Goal: Transaction & Acquisition: Purchase product/service

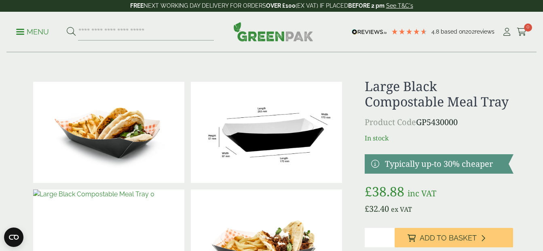
click at [25, 27] on p "Menu" at bounding box center [32, 32] width 33 height 10
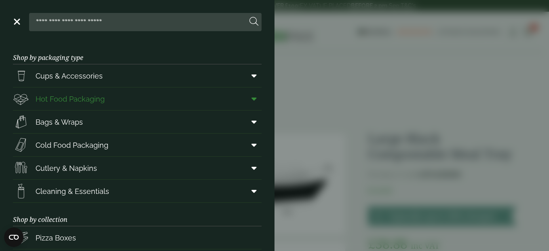
click at [81, 95] on span "Hot Food Packaging" at bounding box center [70, 98] width 69 height 11
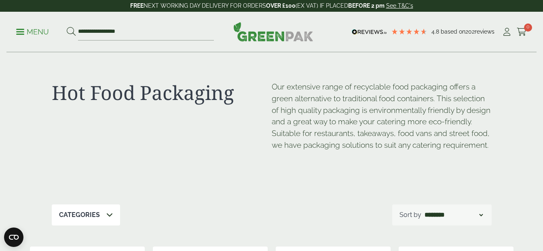
click at [44, 32] on p "Menu" at bounding box center [32, 32] width 33 height 10
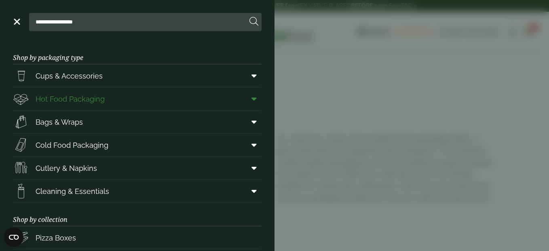
click at [251, 100] on span at bounding box center [252, 98] width 18 height 15
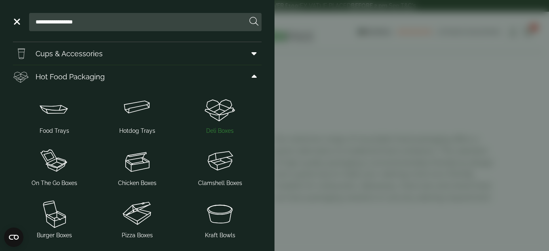
scroll to position [40, 0]
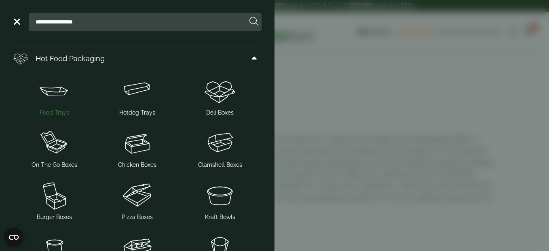
click at [49, 91] on img at bounding box center [54, 90] width 76 height 32
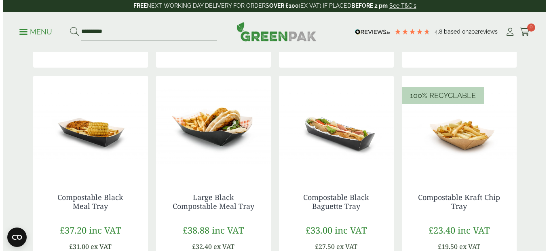
scroll to position [728, 0]
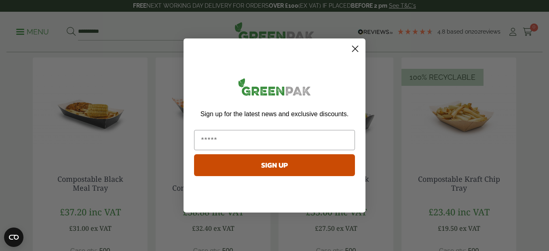
click at [355, 47] on circle "Close dialog" at bounding box center [355, 48] width 13 height 13
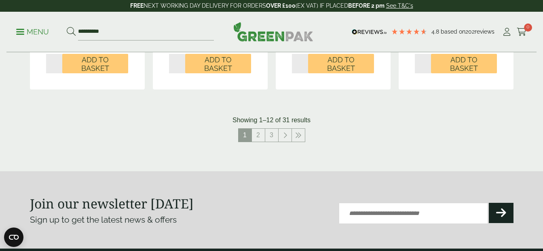
scroll to position [970, 0]
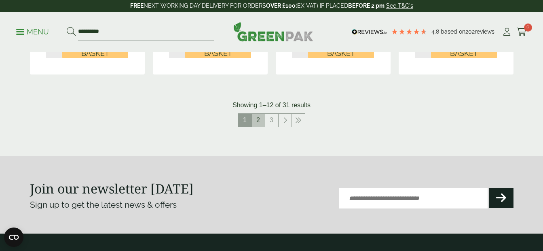
click at [260, 124] on link "2" at bounding box center [258, 120] width 13 height 13
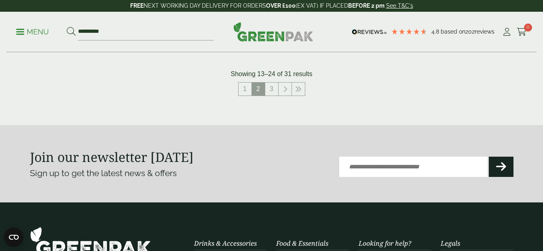
scroll to position [1011, 0]
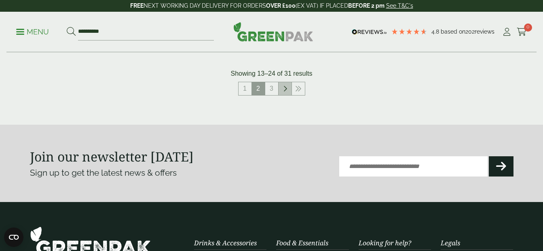
click at [287, 89] on icon at bounding box center [285, 88] width 4 height 6
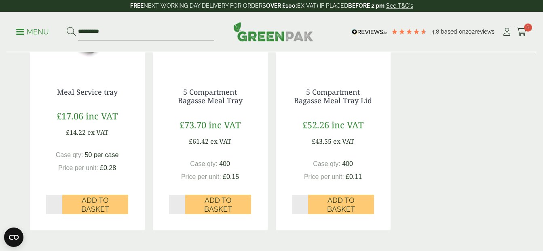
scroll to position [607, 0]
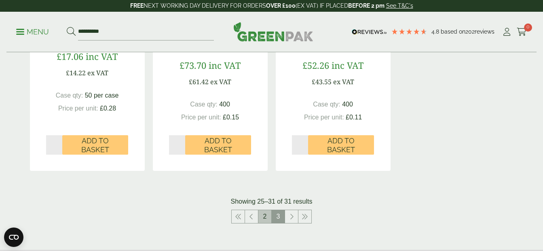
click at [261, 209] on li "2" at bounding box center [264, 216] width 13 height 14
click at [252, 220] on link at bounding box center [251, 216] width 13 height 13
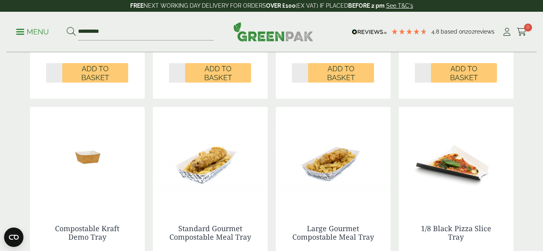
scroll to position [1011, 0]
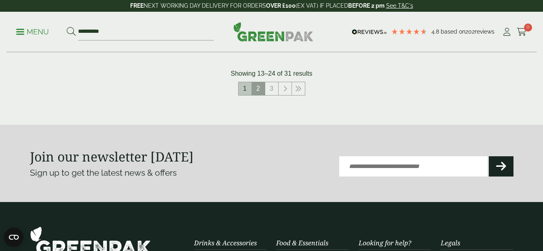
click at [248, 93] on link "1" at bounding box center [245, 88] width 13 height 13
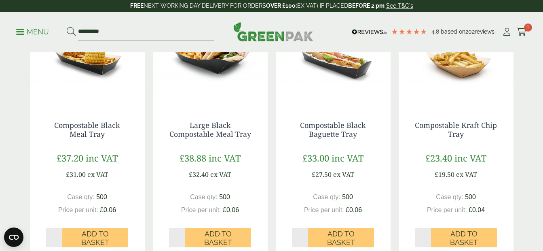
scroll to position [768, 0]
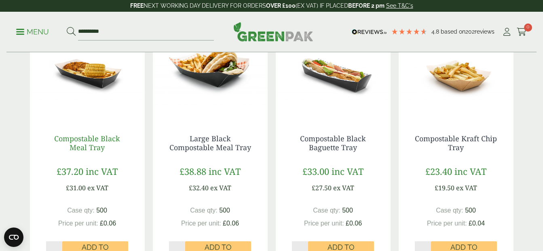
click at [89, 141] on link "Compostable Black Meal Tray" at bounding box center [87, 142] width 66 height 19
